Goal: Navigation & Orientation: Find specific page/section

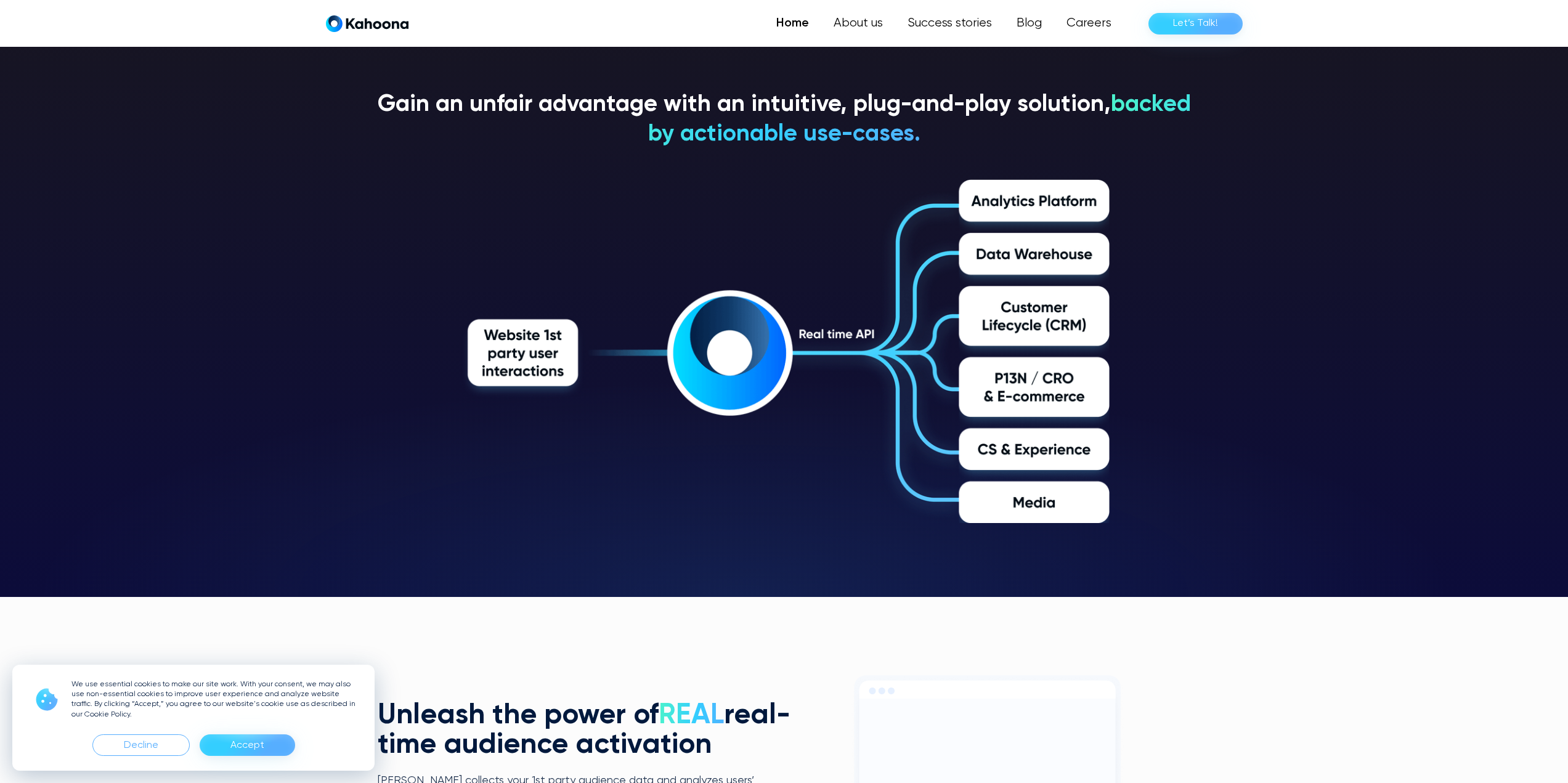
scroll to position [2236, 0]
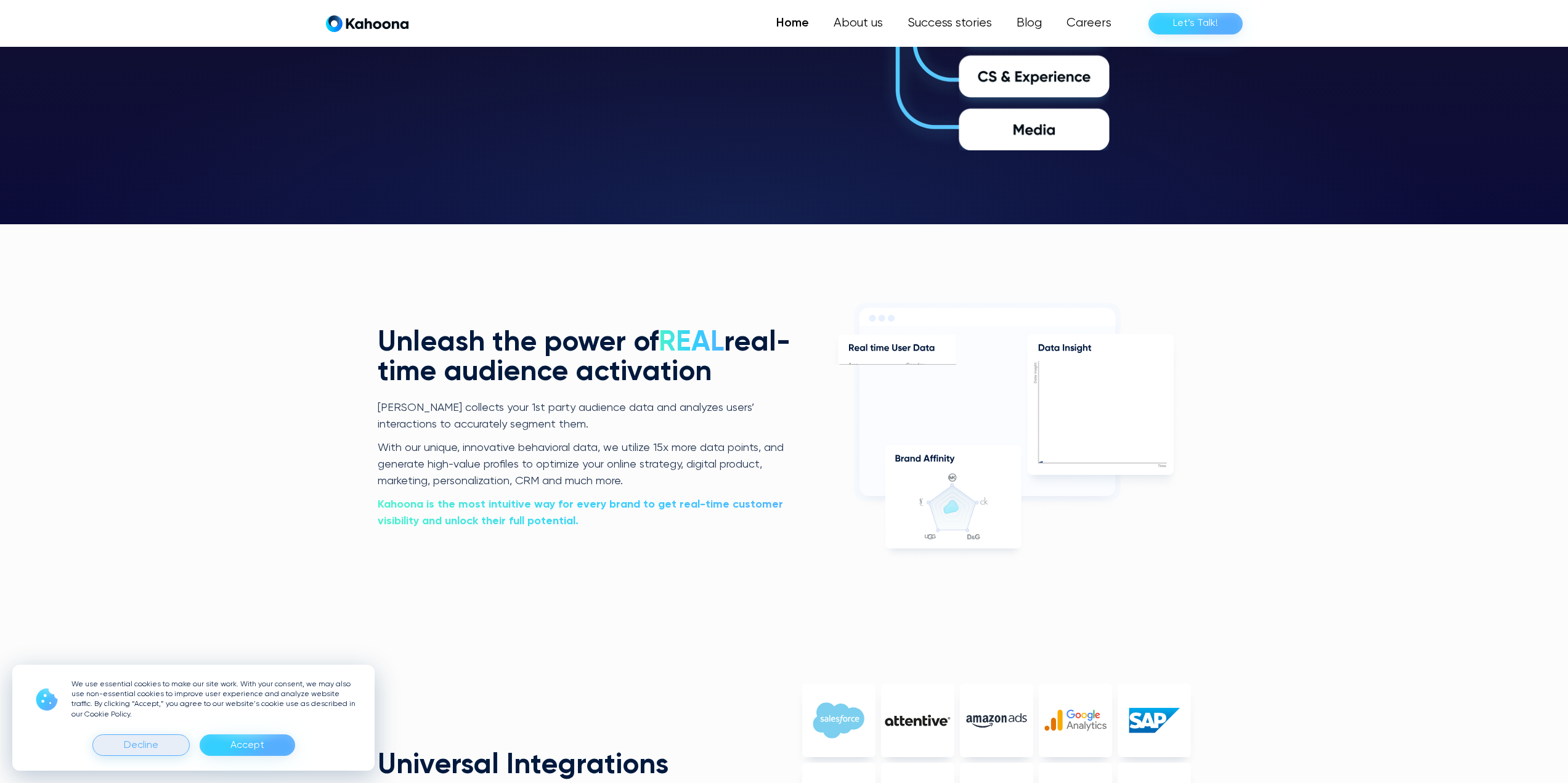
click at [119, 750] on div "Decline" at bounding box center [141, 745] width 98 height 21
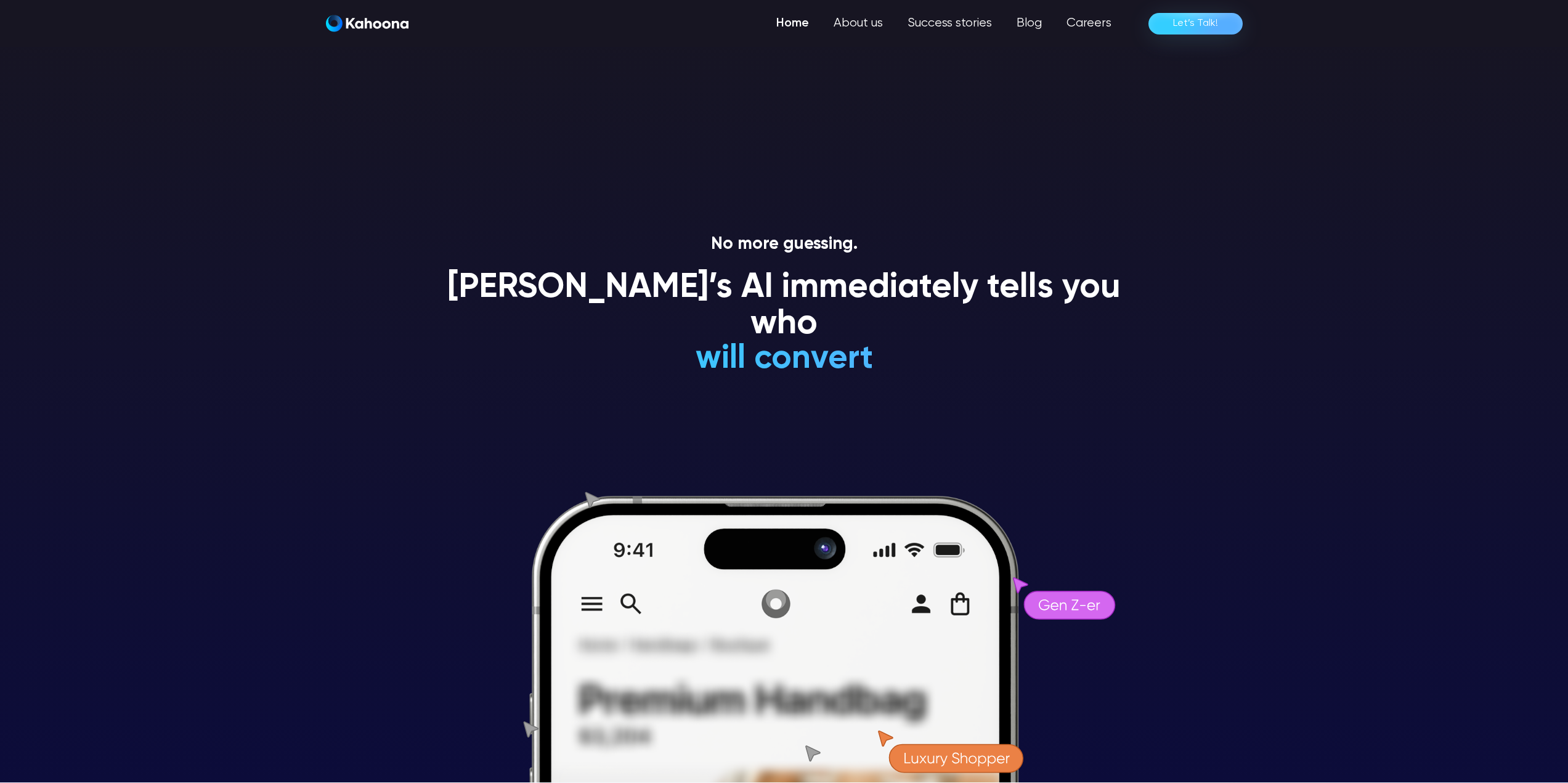
scroll to position [0, 0]
click at [863, 24] on link "About us" at bounding box center [857, 23] width 75 height 25
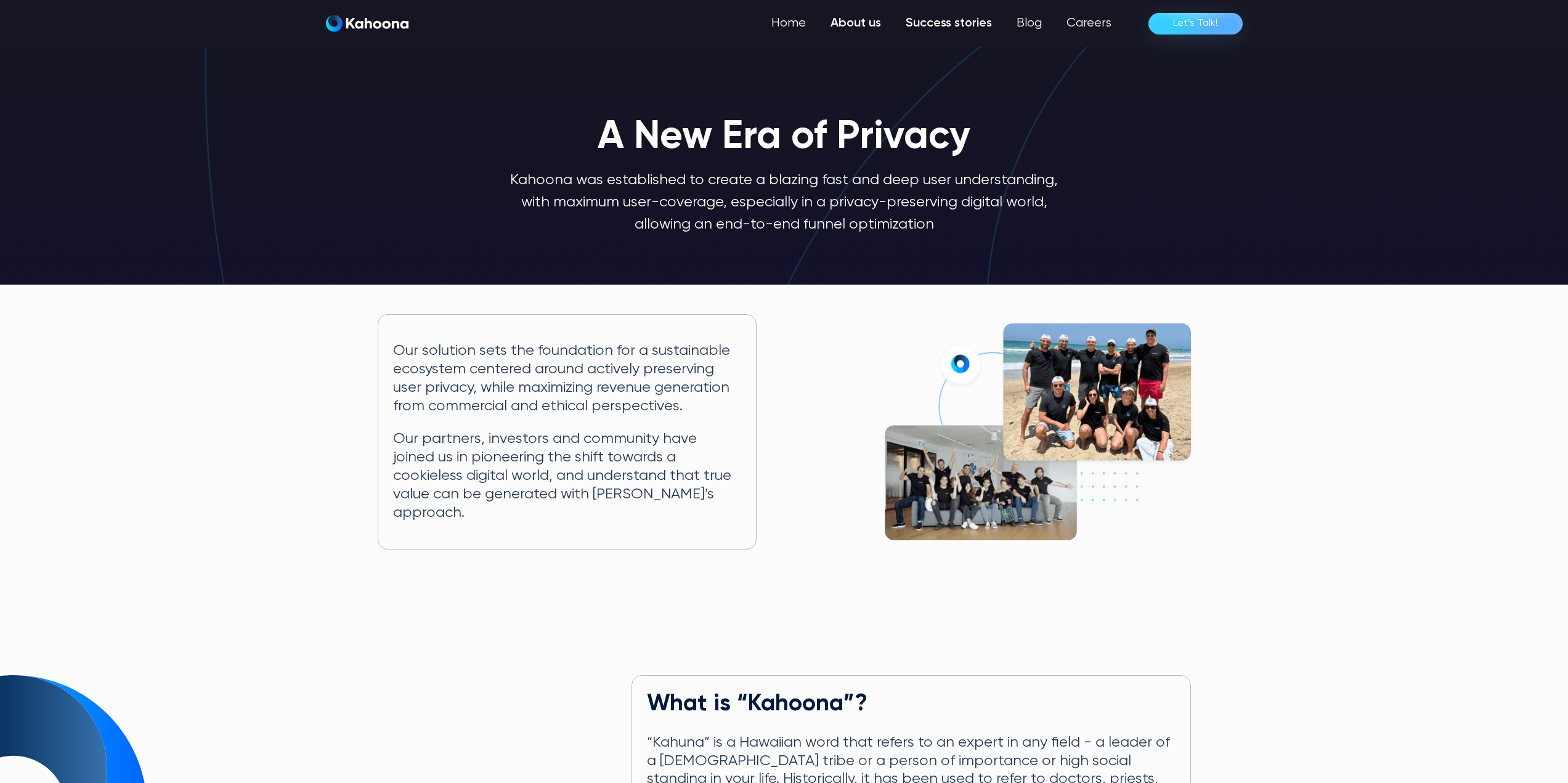
click at [954, 26] on link "Success stories" at bounding box center [949, 23] width 111 height 25
